Goal: Task Accomplishment & Management: Complete application form

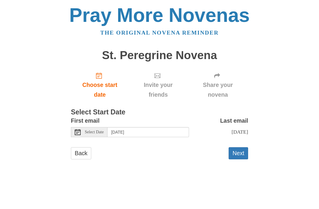
click at [240, 148] on button "Next" at bounding box center [237, 153] width 19 height 12
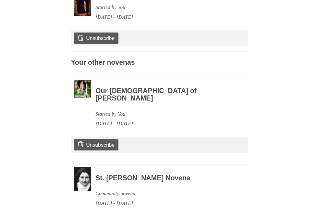
scroll to position [238, 0]
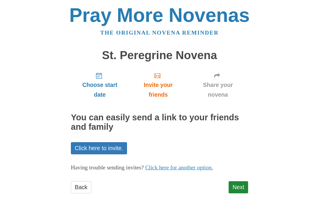
click at [243, 182] on link "Next" at bounding box center [237, 187] width 19 height 12
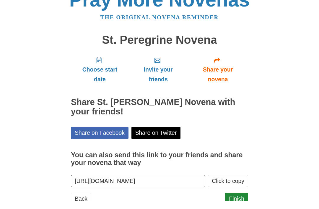
scroll to position [7, 0]
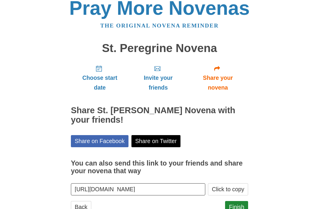
click at [235, 204] on link "Finish" at bounding box center [236, 207] width 23 height 12
